Goal: Transaction & Acquisition: Book appointment/travel/reservation

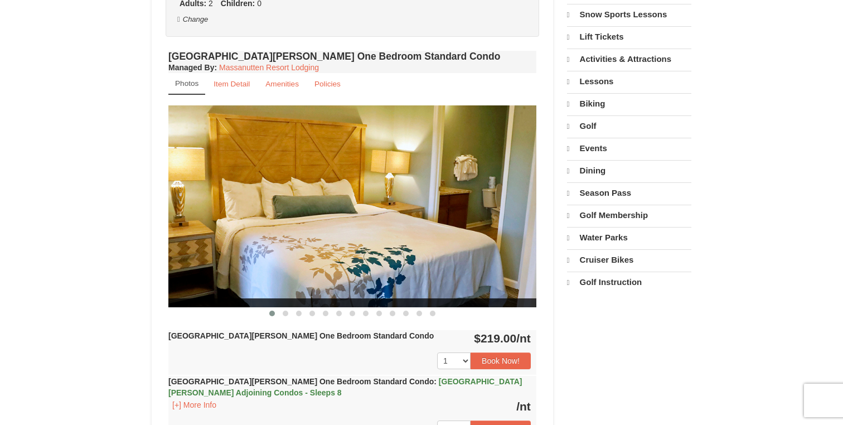
scroll to position [348, 0]
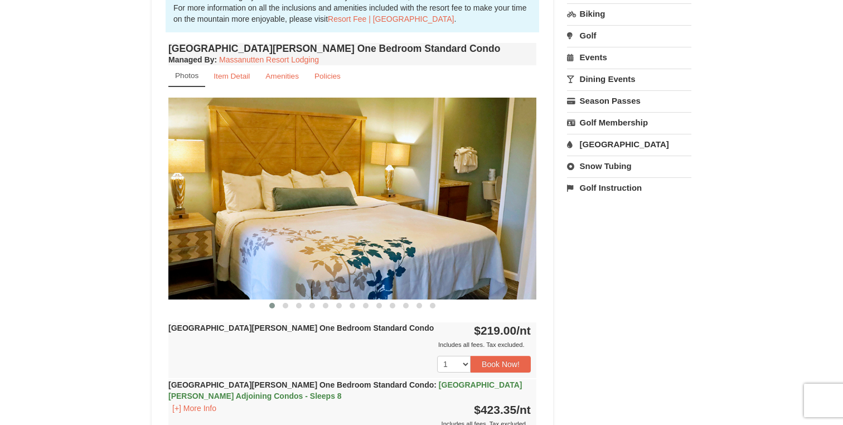
click at [366, 50] on h4 "[GEOGRAPHIC_DATA][PERSON_NAME] One Bedroom Standard Condo" at bounding box center [352, 48] width 368 height 11
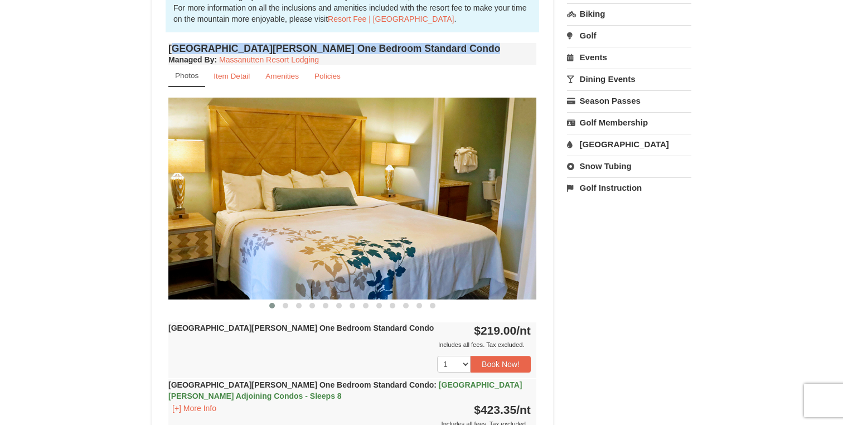
click at [366, 50] on h4 "[GEOGRAPHIC_DATA][PERSON_NAME] One Bedroom Standard Condo" at bounding box center [352, 48] width 368 height 11
click at [244, 79] on small "Item Detail" at bounding box center [232, 76] width 36 height 8
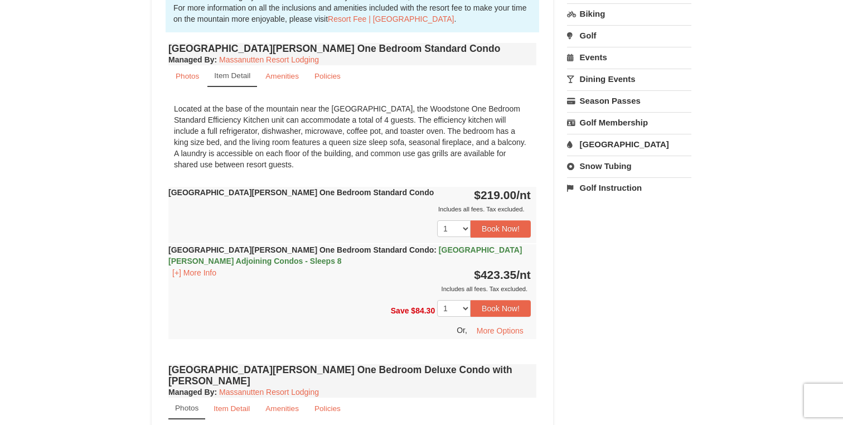
click at [246, 120] on div "Located at the base of the mountain near the [GEOGRAPHIC_DATA], the Woodstone O…" at bounding box center [352, 137] width 368 height 78
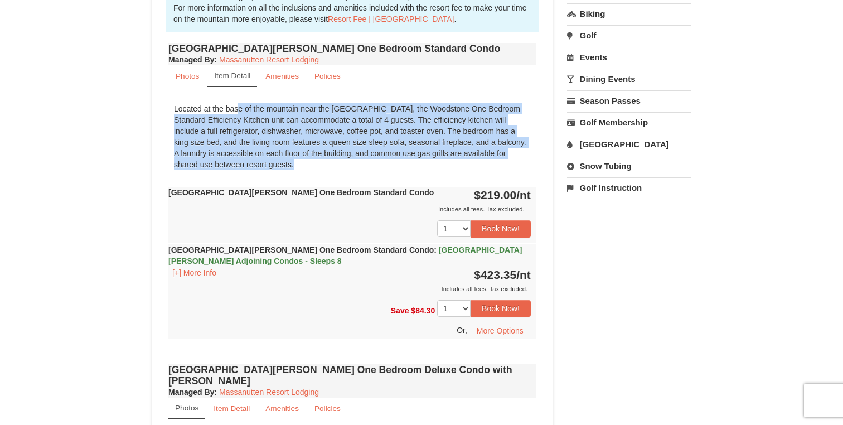
click at [246, 120] on div "Located at the base of the mountain near the [GEOGRAPHIC_DATA], the Woodstone O…" at bounding box center [352, 137] width 368 height 78
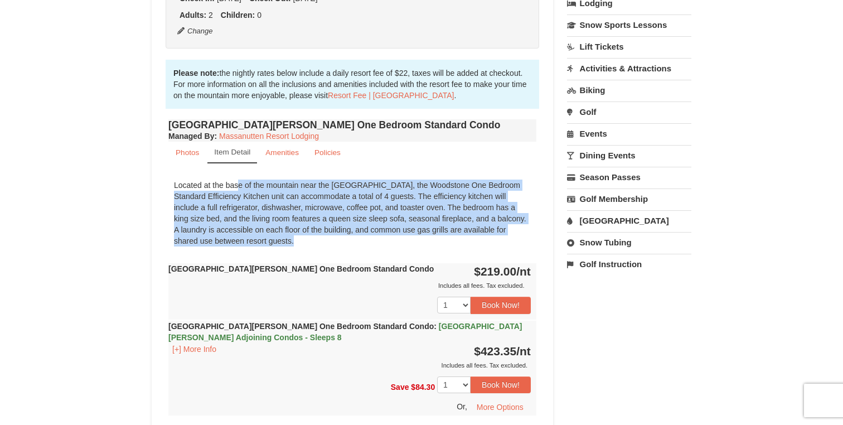
scroll to position [282, 0]
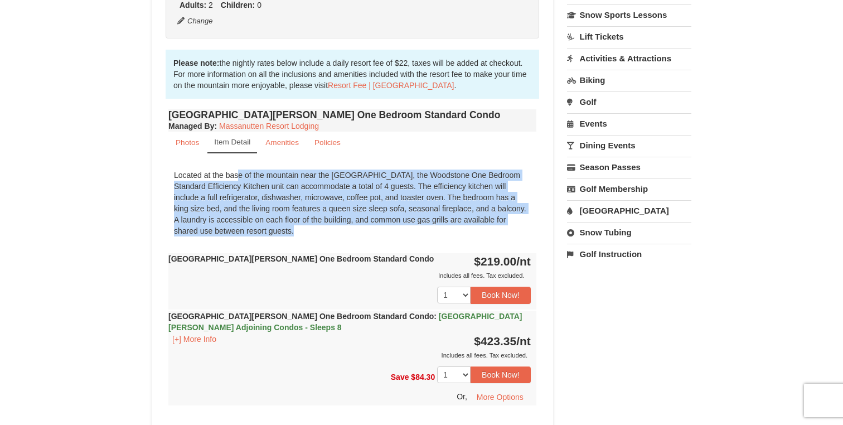
click at [228, 209] on div "Located at the base of the mountain near the [GEOGRAPHIC_DATA], the Woodstone O…" at bounding box center [352, 203] width 368 height 78
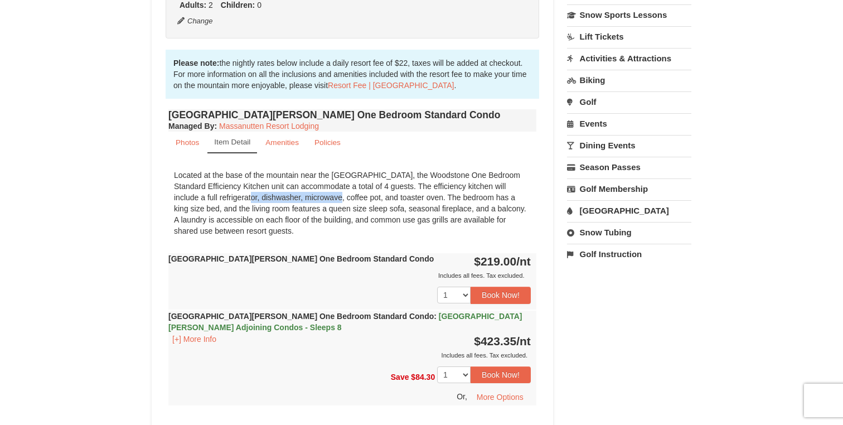
drag, startPoint x: 184, startPoint y: 198, endPoint x: 264, endPoint y: 202, distance: 80.4
click at [264, 202] on div "Located at the base of the mountain near the [GEOGRAPHIC_DATA], the Woodstone O…" at bounding box center [352, 203] width 368 height 78
click at [226, 193] on div "Located at the base of the mountain near the [GEOGRAPHIC_DATA], the Woodstone O…" at bounding box center [352, 203] width 368 height 78
click at [359, 196] on div "Located at the base of the mountain near the [GEOGRAPHIC_DATA], the Woodstone O…" at bounding box center [352, 203] width 368 height 78
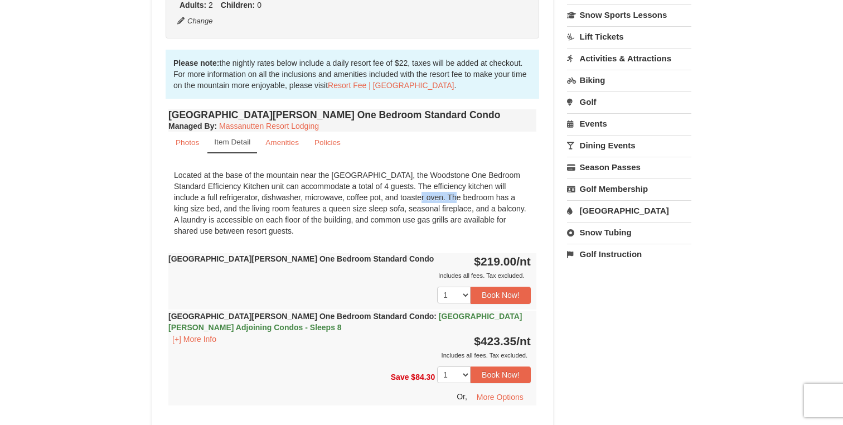
click at [359, 196] on div "Located at the base of the mountain near the [GEOGRAPHIC_DATA], the Woodstone O…" at bounding box center [352, 203] width 368 height 78
click at [325, 196] on div "Located at the base of the mountain near the [GEOGRAPHIC_DATA], the Woodstone O…" at bounding box center [352, 203] width 368 height 78
click at [347, 199] on div "Located at the base of the mountain near the [GEOGRAPHIC_DATA], the Woodstone O…" at bounding box center [352, 203] width 368 height 78
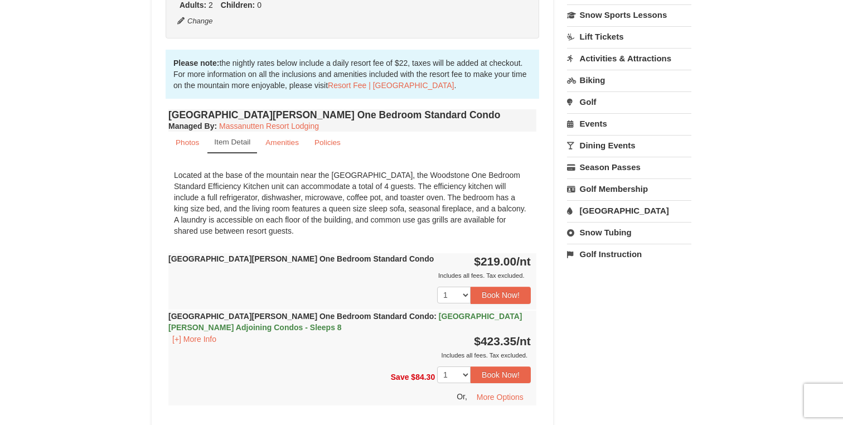
click at [395, 198] on div "Located at the base of the mountain near the [GEOGRAPHIC_DATA], the Woodstone O…" at bounding box center [352, 203] width 368 height 78
click at [279, 139] on small "Amenities" at bounding box center [281, 142] width 33 height 8
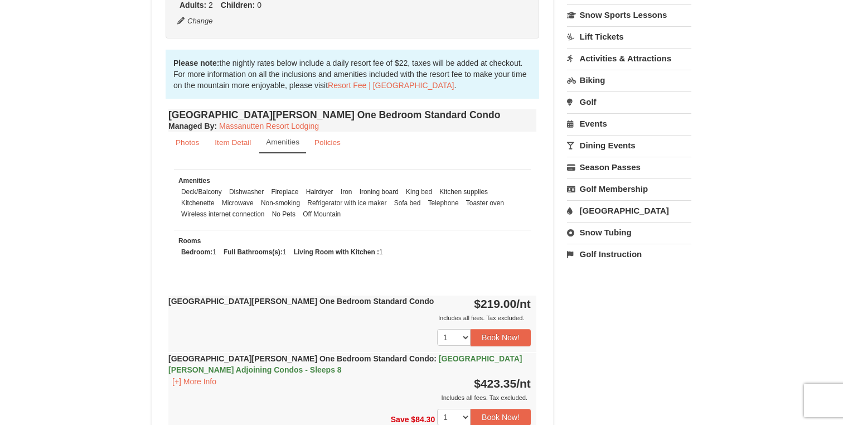
click at [202, 204] on li "Kitchenette" at bounding box center [197, 202] width 39 height 11
click at [312, 190] on li "Hairdryer" at bounding box center [319, 191] width 33 height 11
click at [346, 191] on li "Iron" at bounding box center [346, 191] width 17 height 11
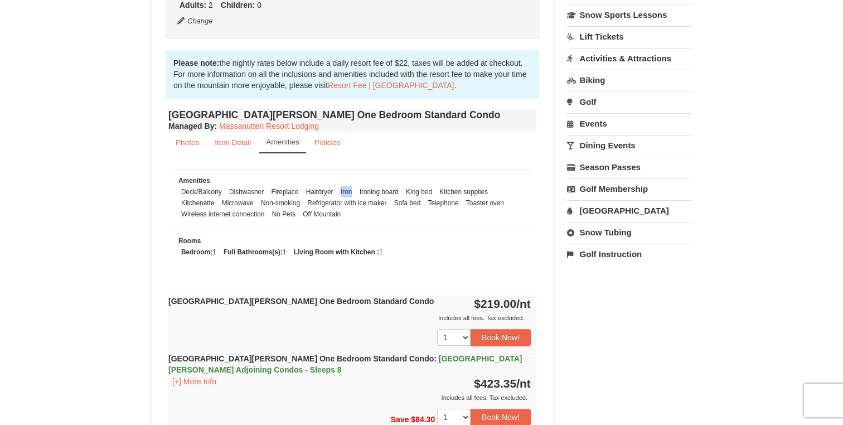
click at [346, 191] on li "Iron" at bounding box center [346, 191] width 17 height 11
click at [379, 191] on li "Ironing board" at bounding box center [379, 191] width 45 height 11
click at [203, 206] on li "Kitchenette" at bounding box center [197, 202] width 39 height 11
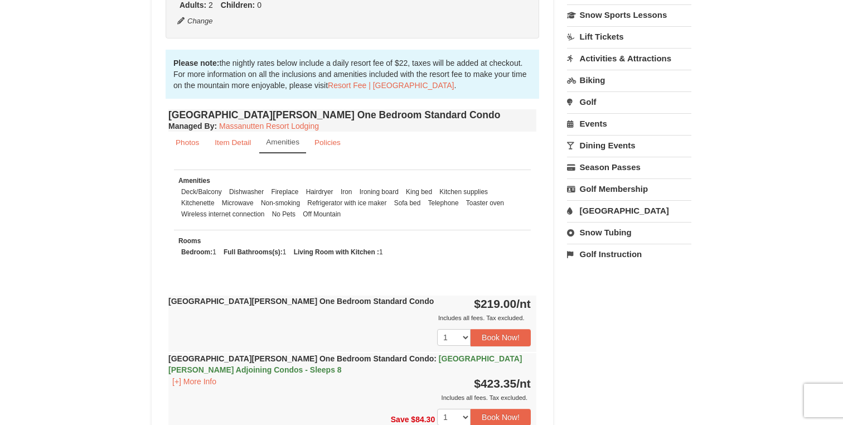
click at [321, 220] on td "Amenities Deck/Balcony Dishwasher Fireplace Hairdryer Iron Ironing board King b…" at bounding box center [352, 200] width 357 height 60
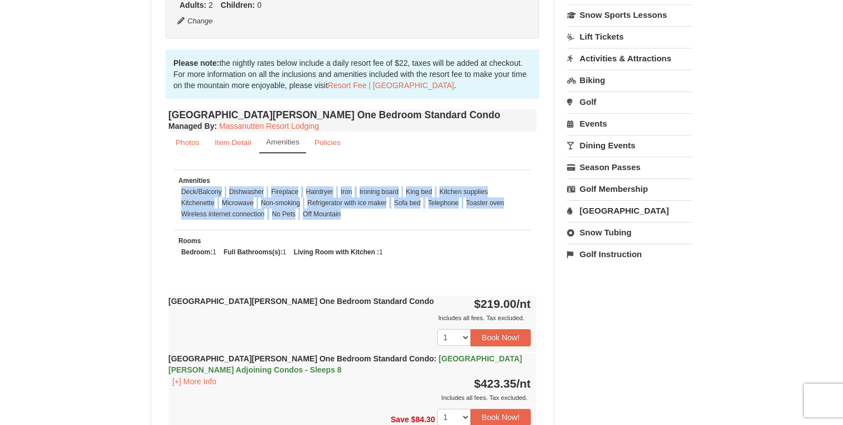
click at [321, 220] on td "Amenities Deck/Balcony Dishwasher Fireplace Hairdryer Iron Ironing board King b…" at bounding box center [352, 200] width 357 height 60
